Goal: Use online tool/utility: Use online tool/utility

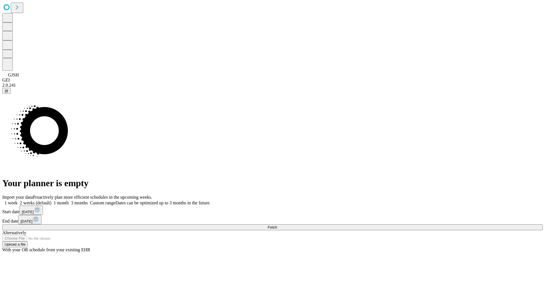
click at [277, 225] on span "Fetch" at bounding box center [272, 227] width 9 height 4
